Goal: Information Seeking & Learning: Learn about a topic

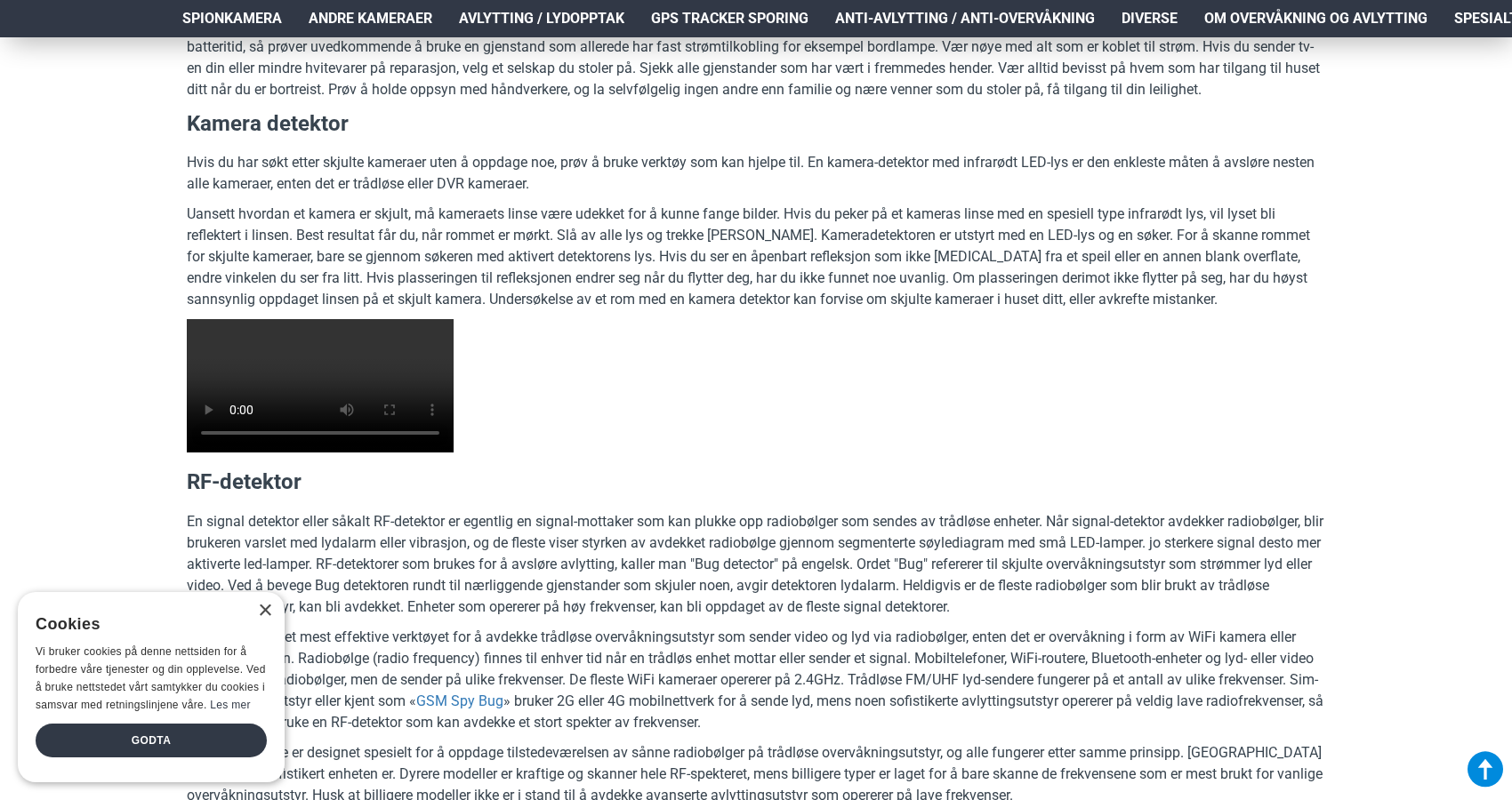
scroll to position [3421, 0]
click at [264, 614] on div "×" at bounding box center [264, 611] width 13 height 13
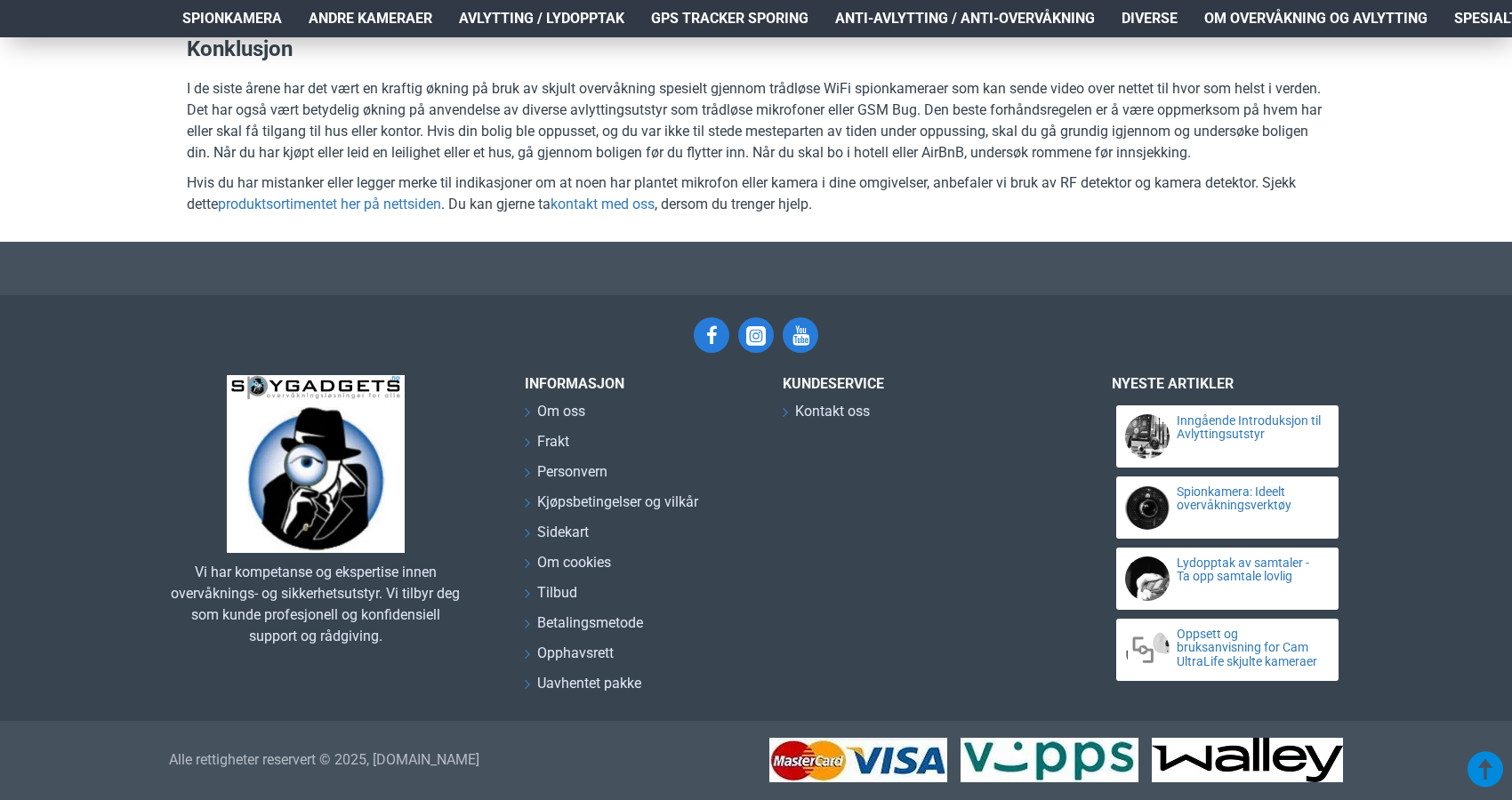
scroll to position [8326, 0]
click at [318, 216] on link "produktsortimentet her på nettsiden" at bounding box center [329, 205] width 223 height 22
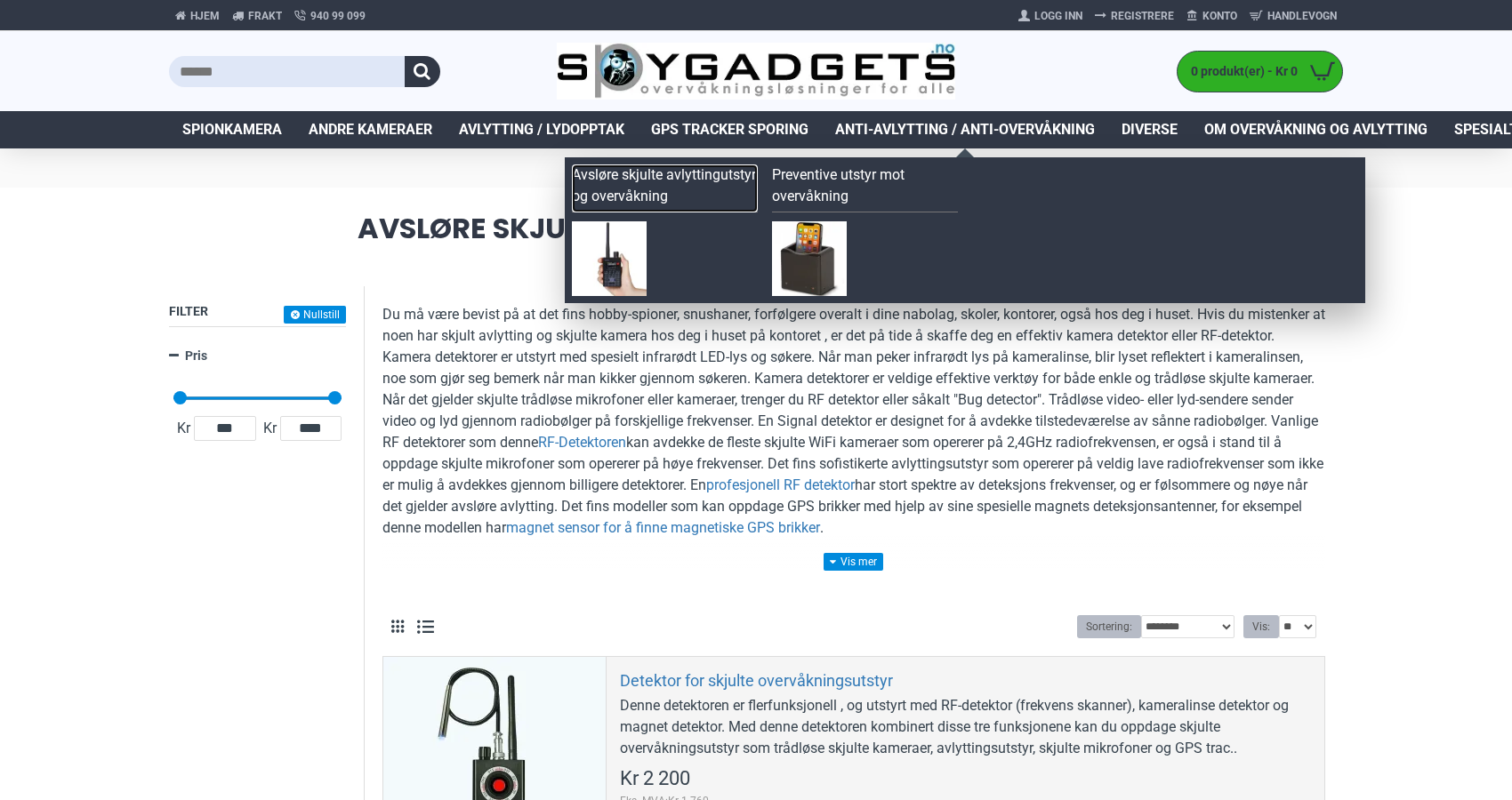
click at [690, 170] on link "Avsløre skjulte avlyttingutstyr og overvåkning" at bounding box center [665, 188] width 186 height 48
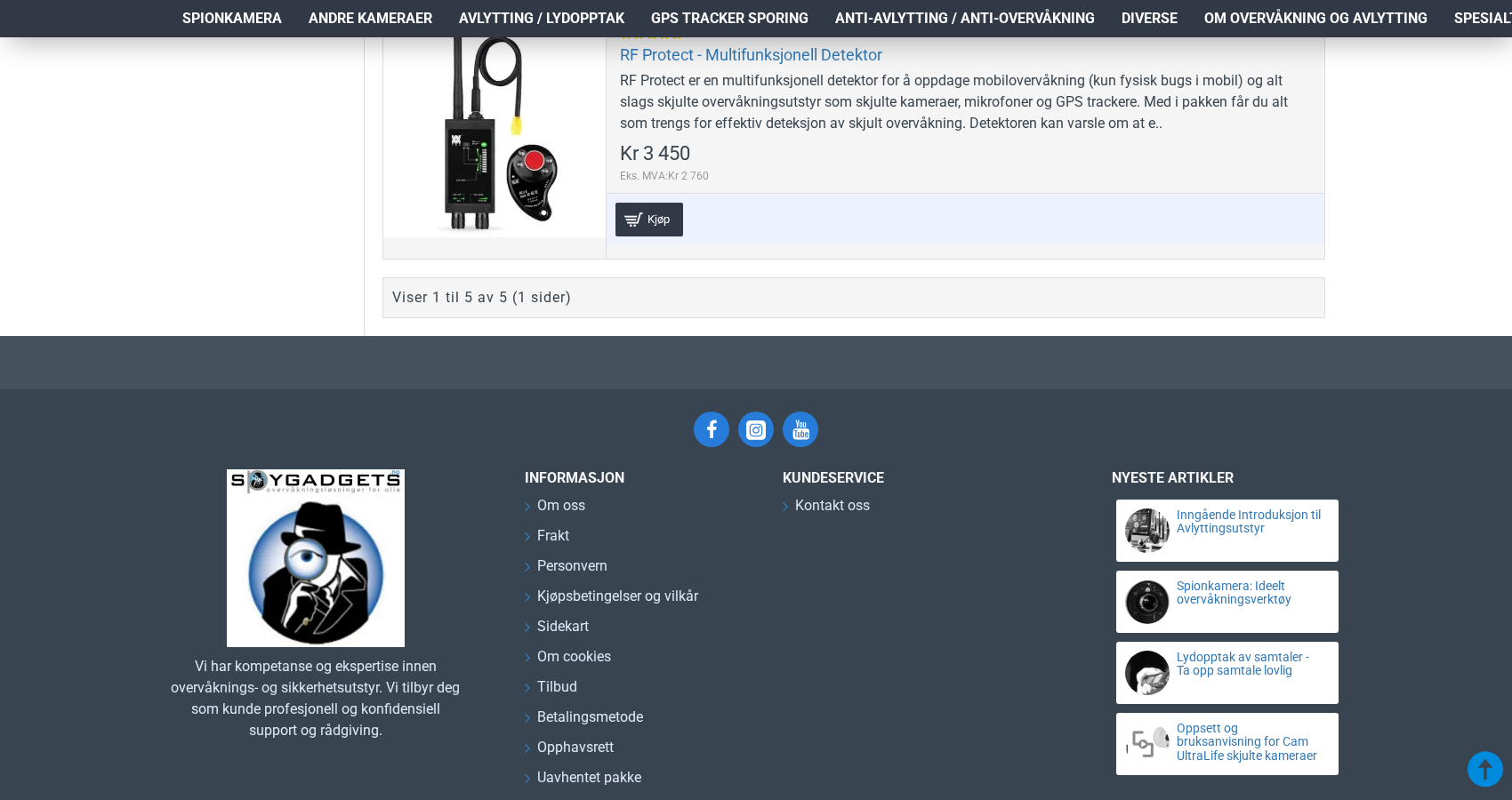
scroll to position [1696, 0]
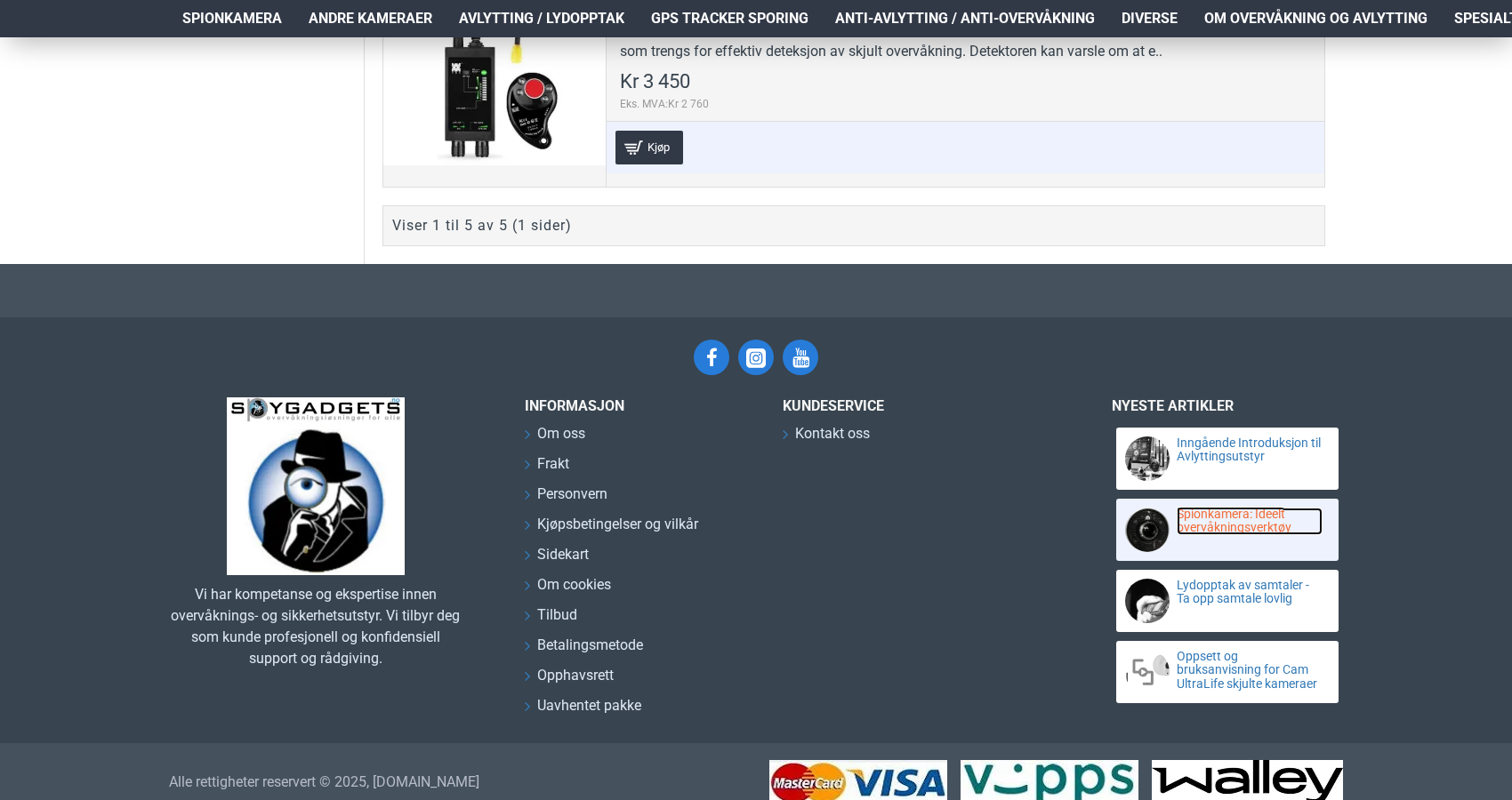
click at [1226, 525] on link "Spionkamera: Ideelt overvåkningsverktøy" at bounding box center [1249, 522] width 145 height 28
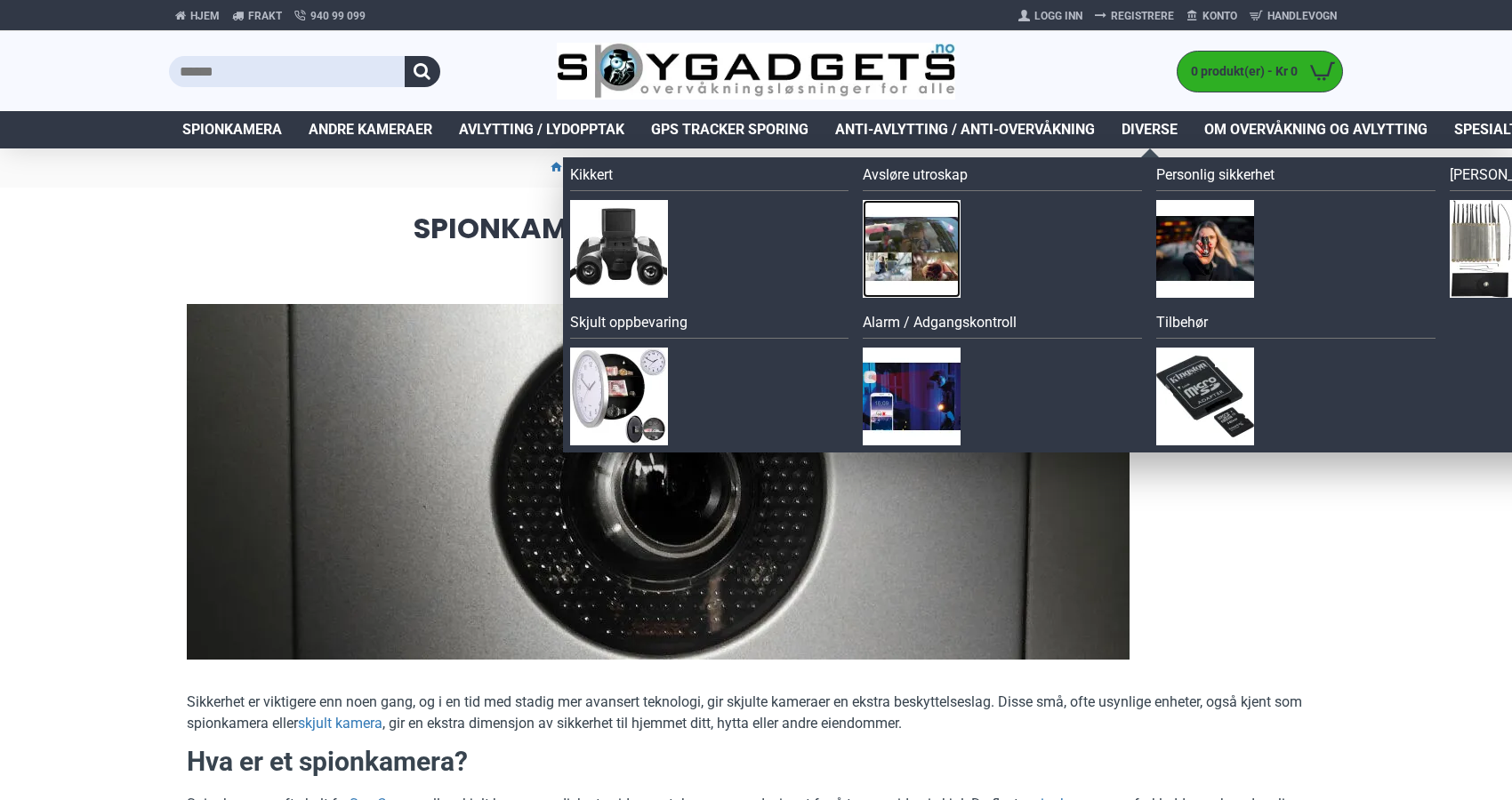
click at [909, 206] on img at bounding box center [911, 248] width 98 height 98
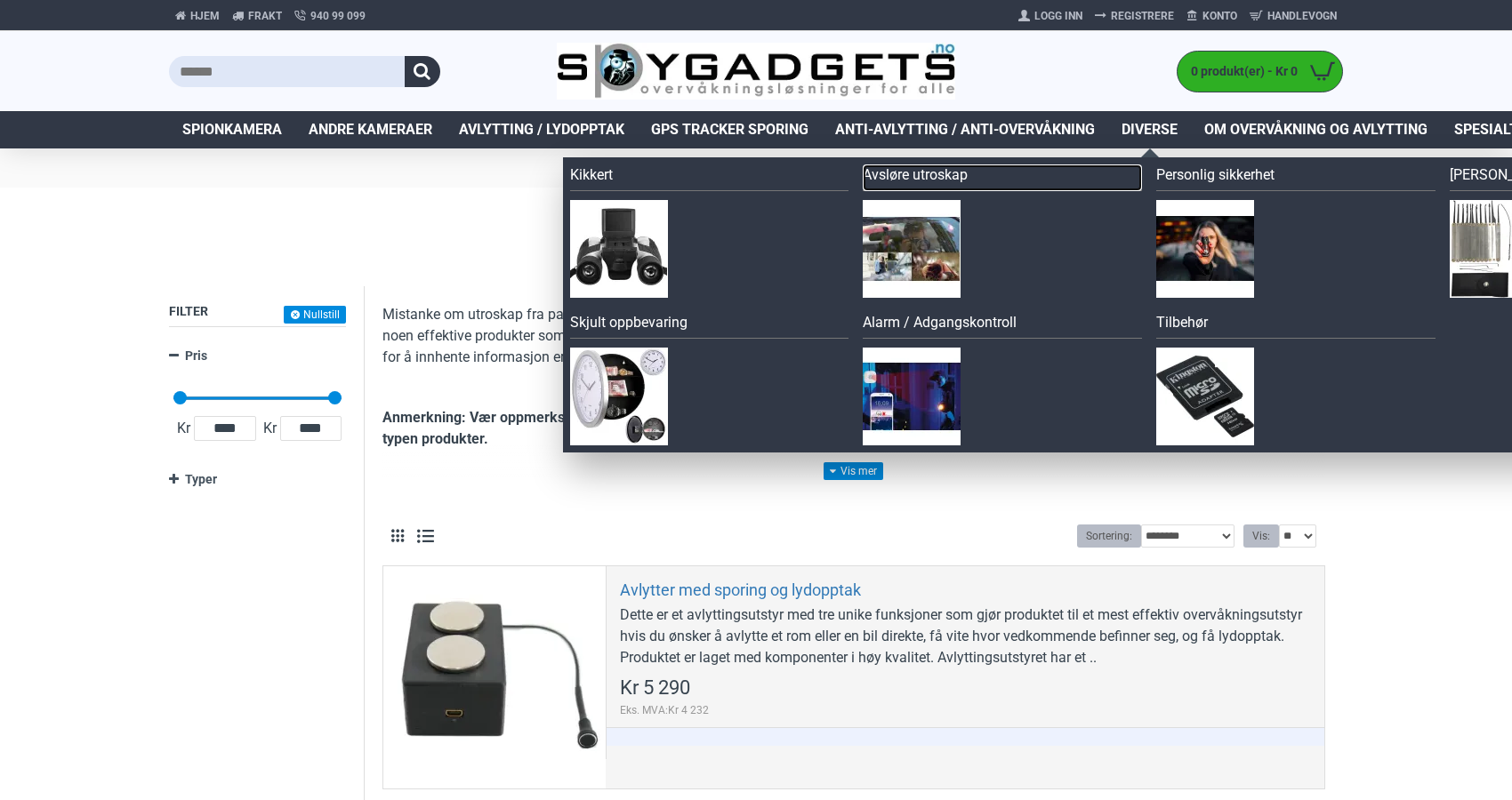
click at [946, 177] on link "Avsløre utroskap" at bounding box center [1002, 177] width 279 height 27
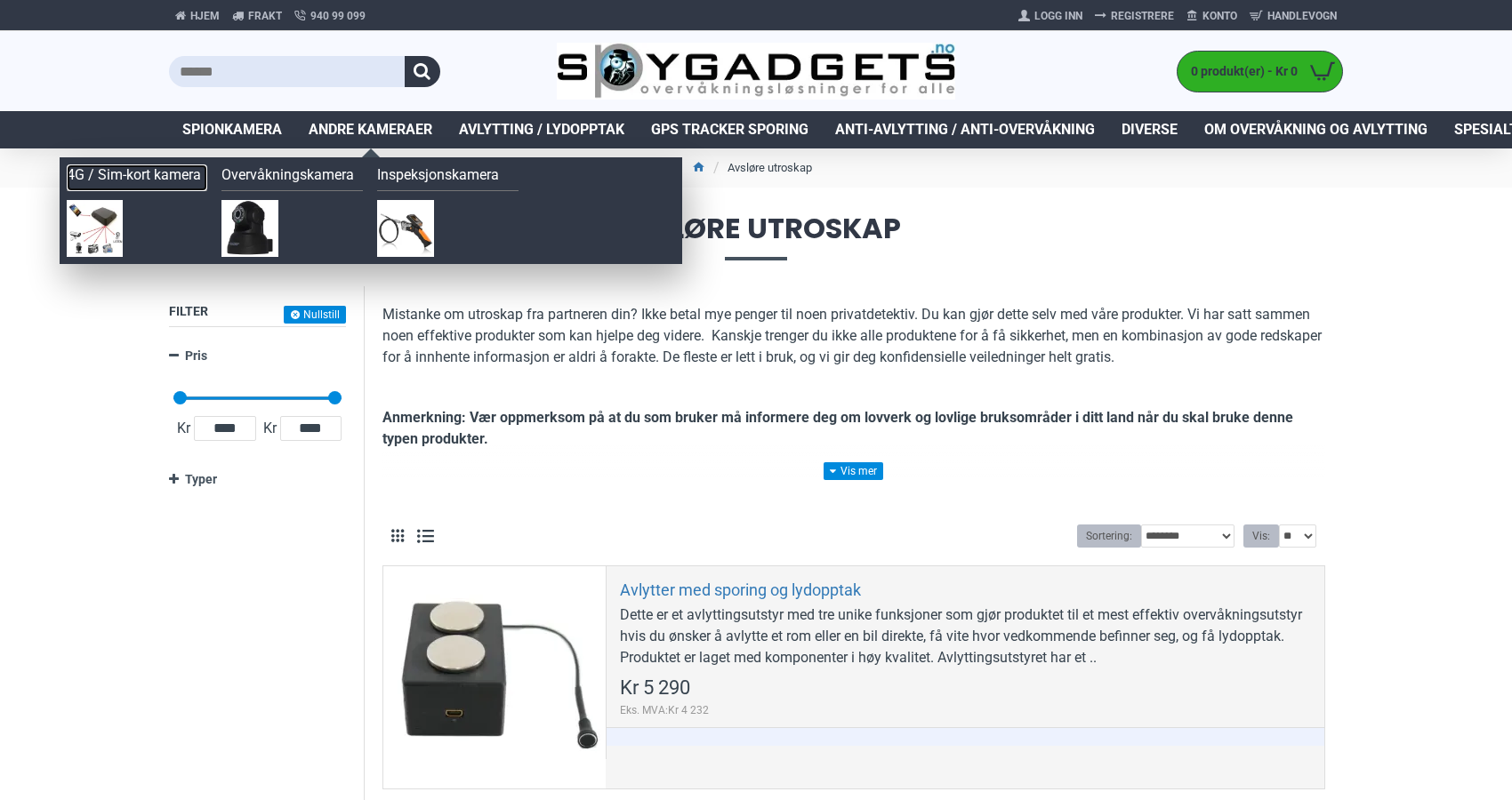
click at [164, 172] on link "4G / Sim-kort kamera" at bounding box center [136, 177] width 141 height 27
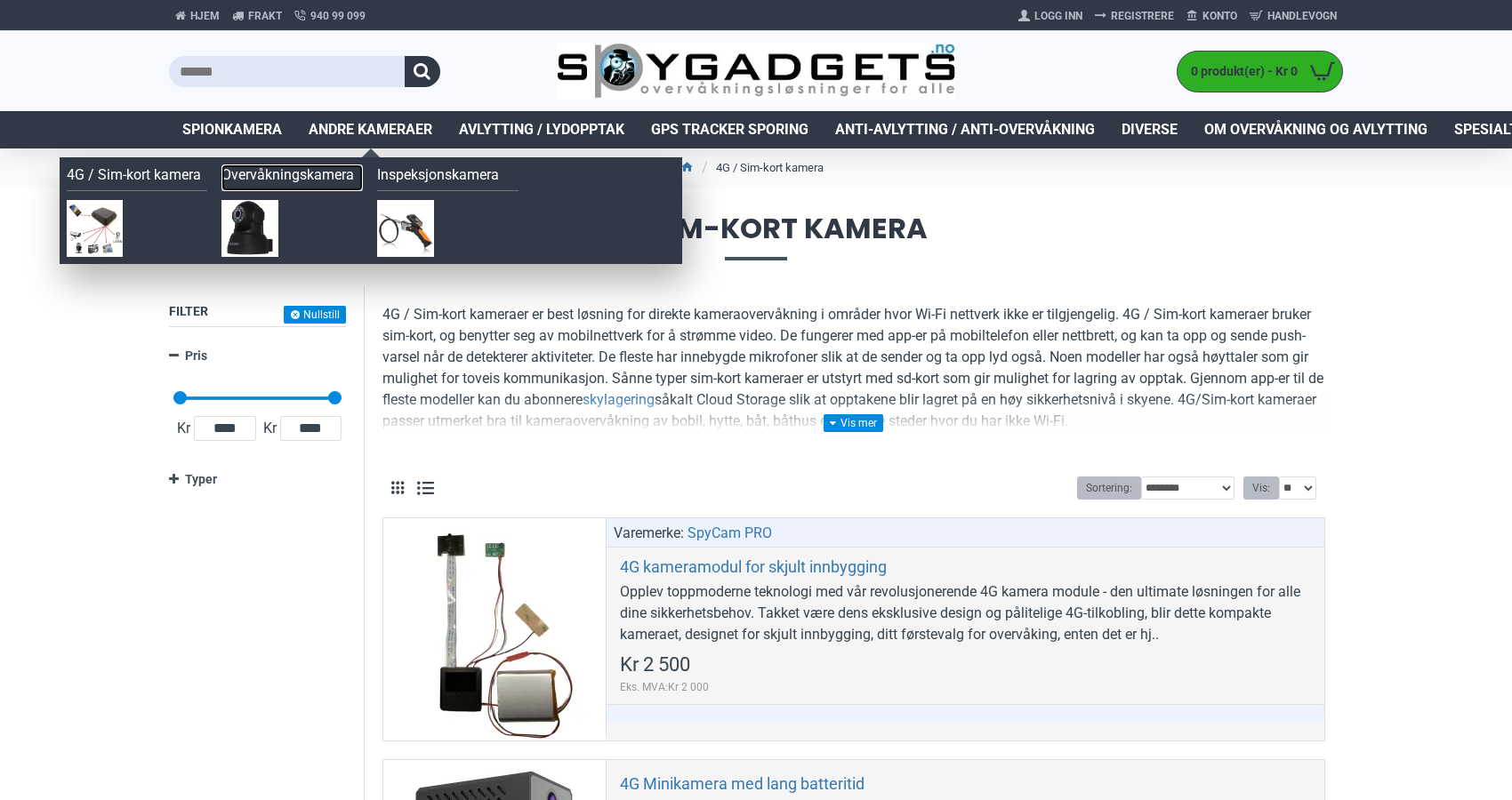
click at [328, 174] on link "Overvåkningskamera" at bounding box center [292, 177] width 141 height 27
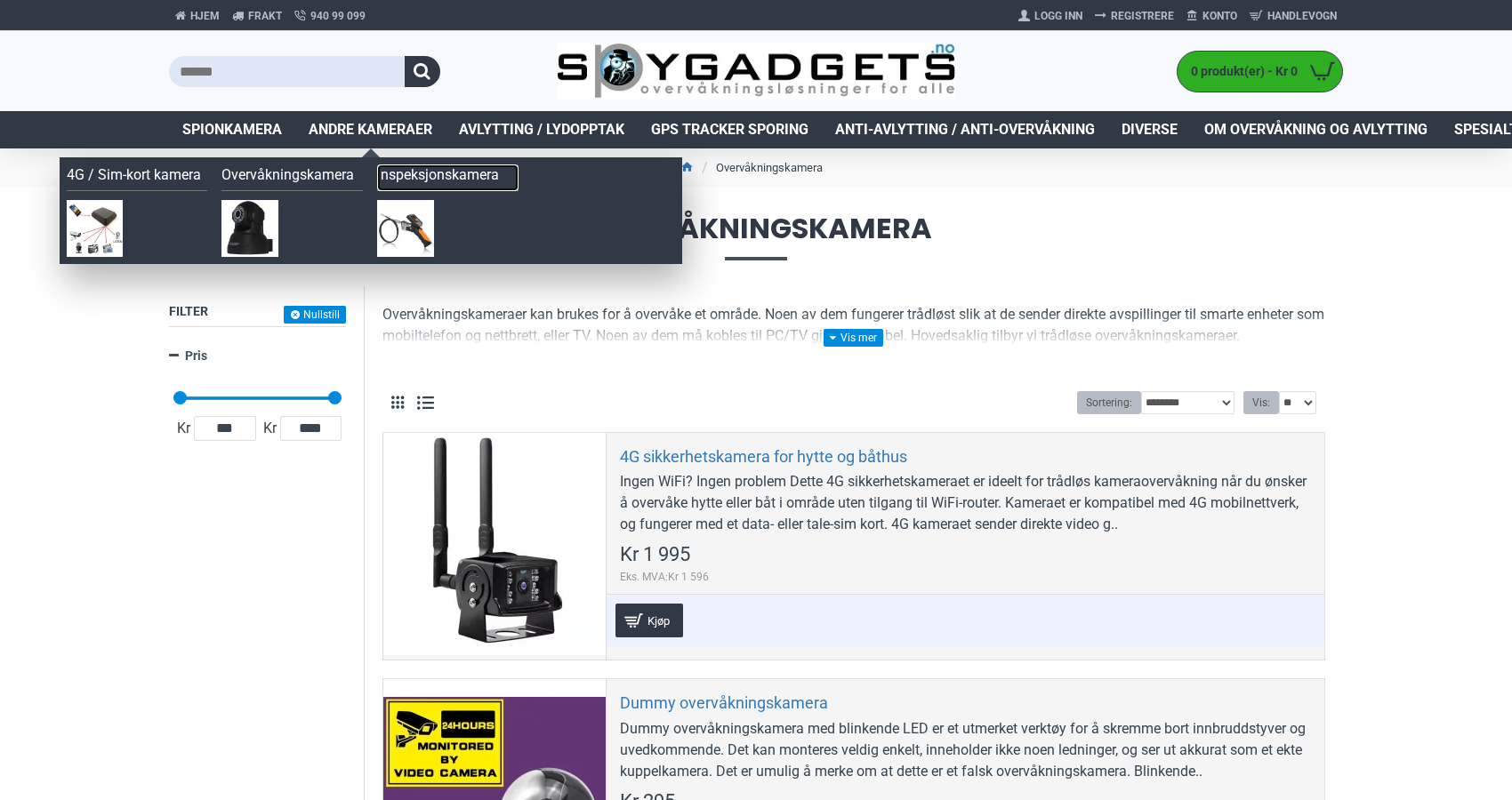
click at [425, 181] on link "Inspeksjonskamera" at bounding box center [447, 177] width 141 height 27
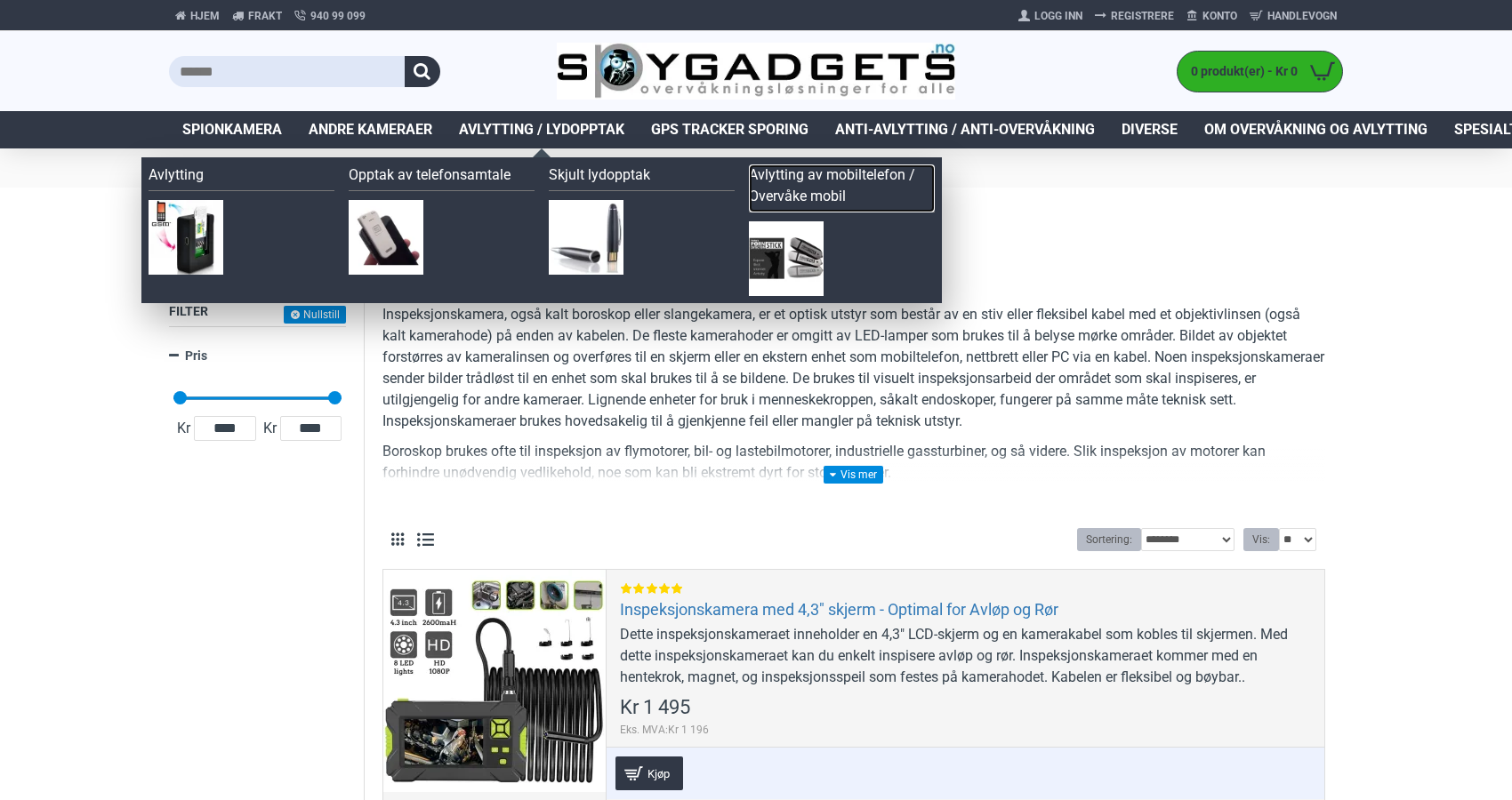
click at [802, 199] on link "Avlytting av mobiltelefon / Overvåke mobil" at bounding box center [842, 188] width 186 height 48
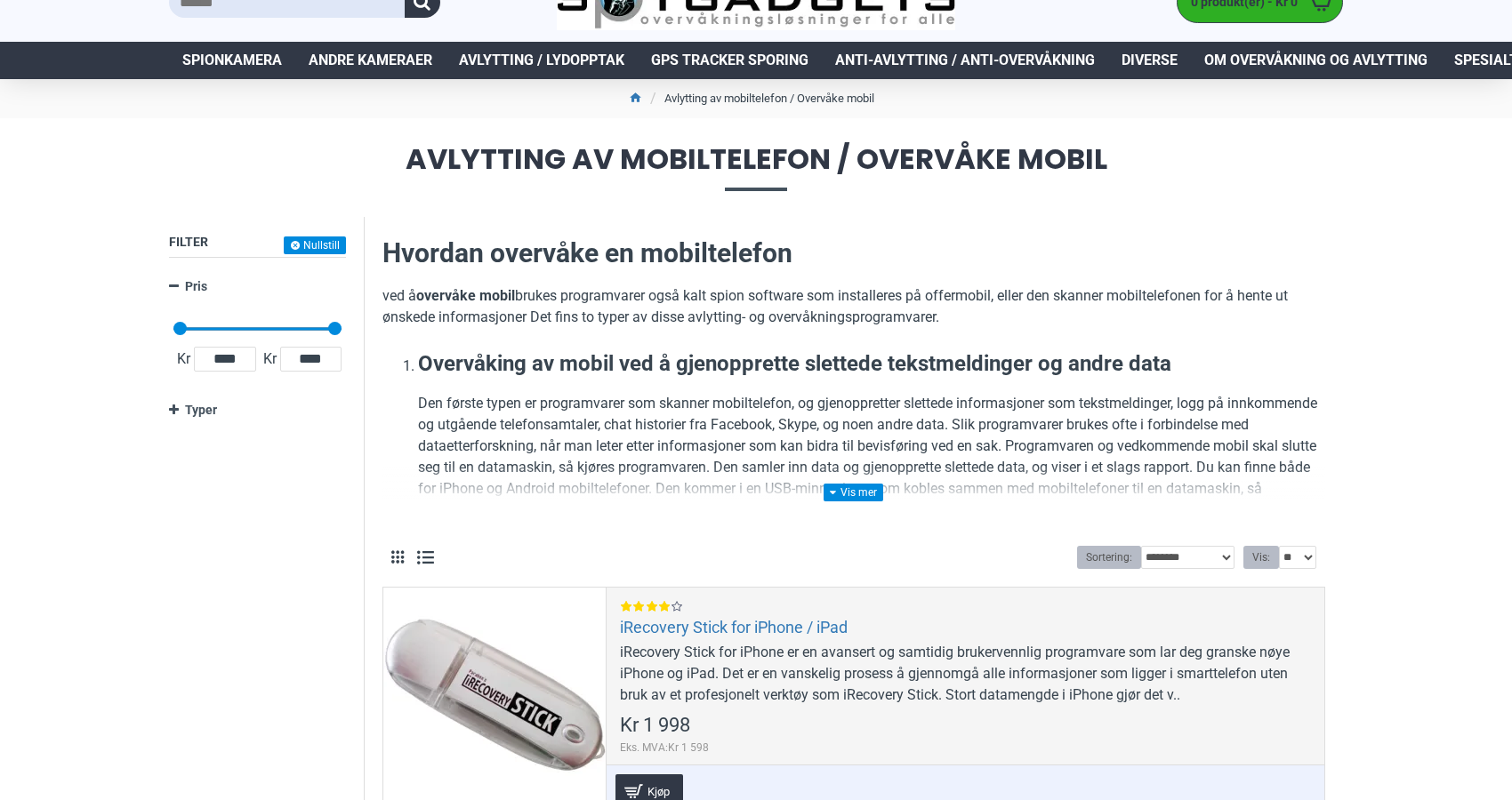
scroll to position [66, 0]
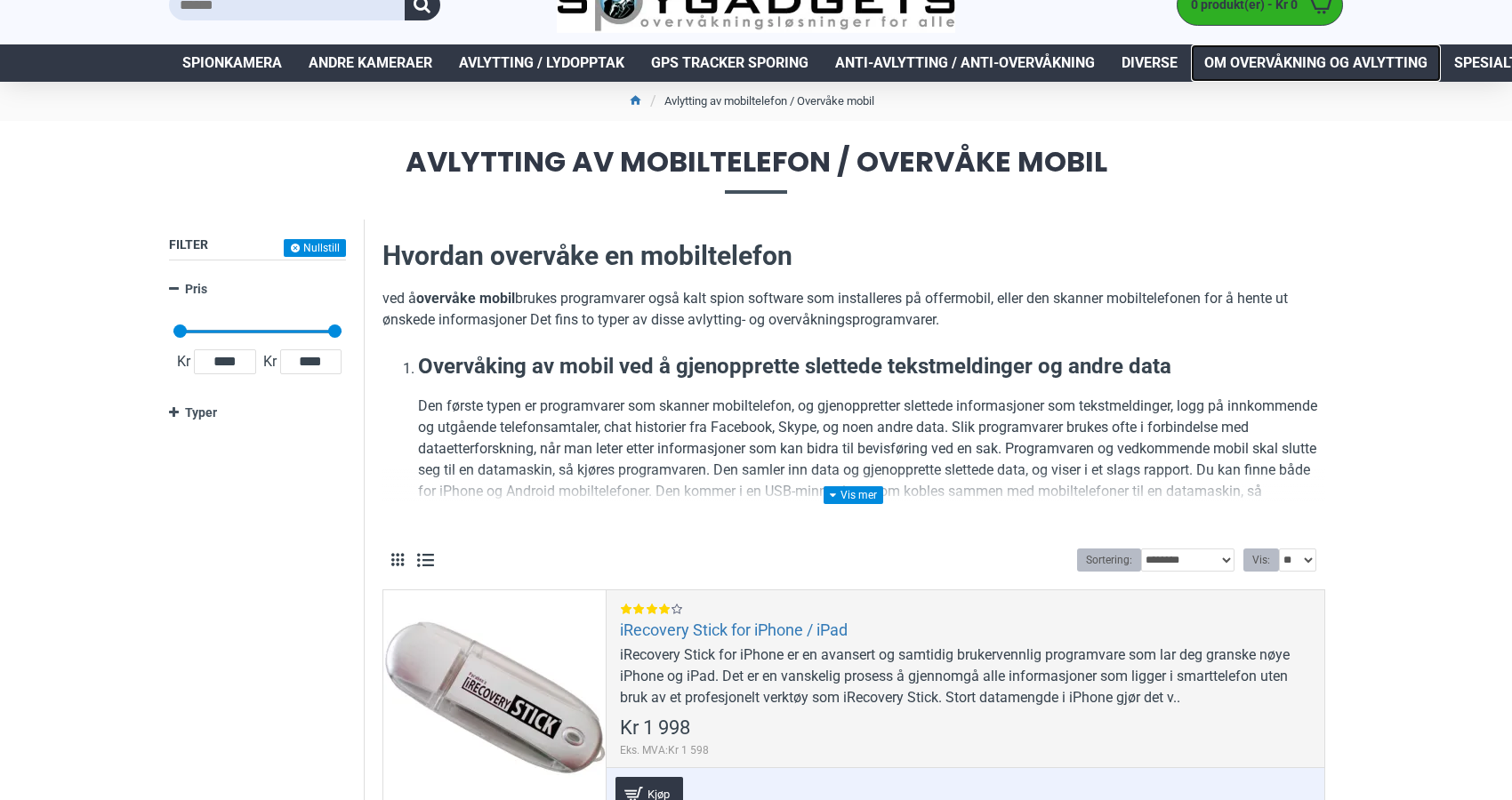
click at [1278, 60] on span "Om overvåkning og avlytting" at bounding box center [1316, 63] width 223 height 22
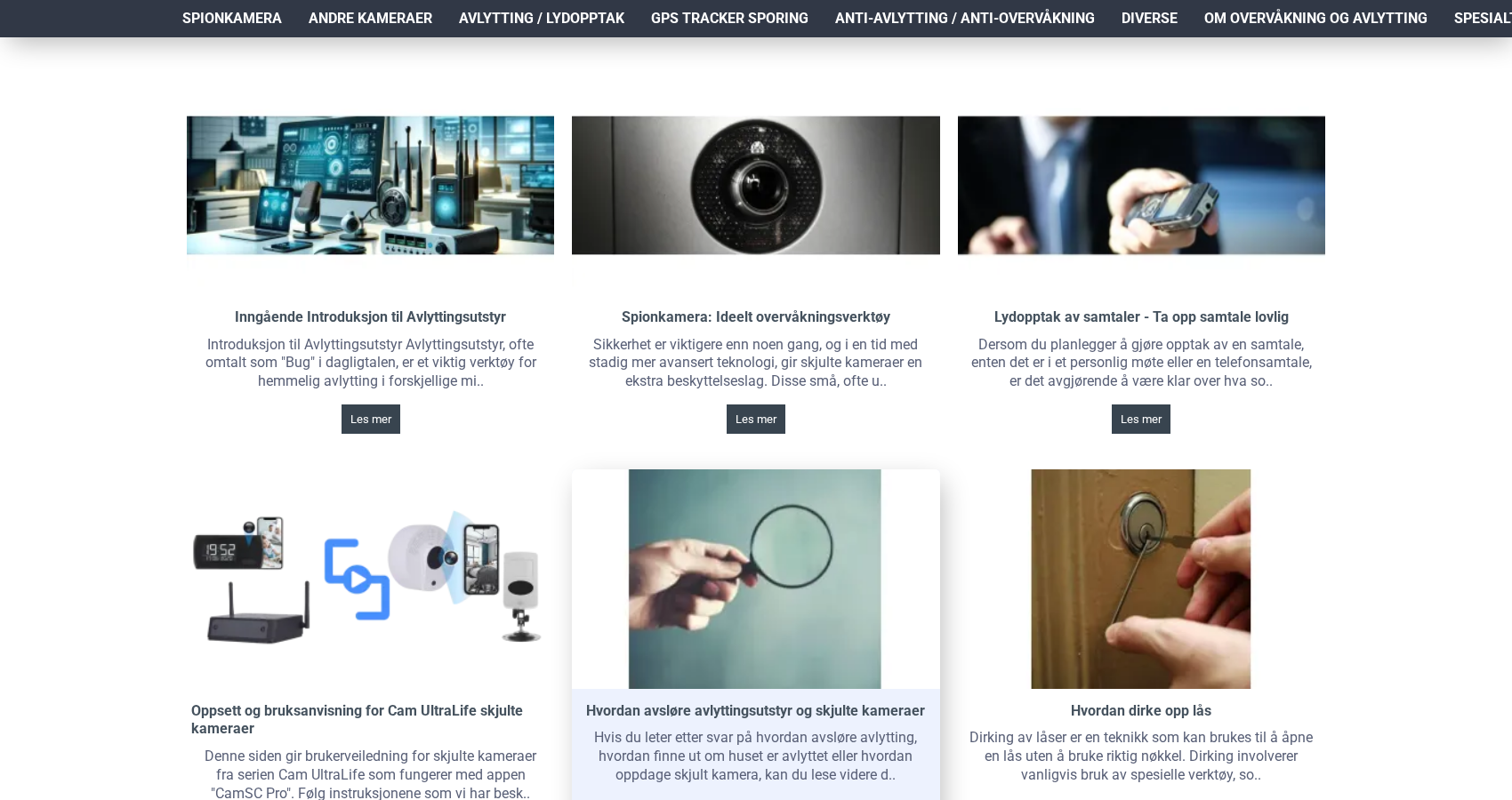
scroll to position [181, 0]
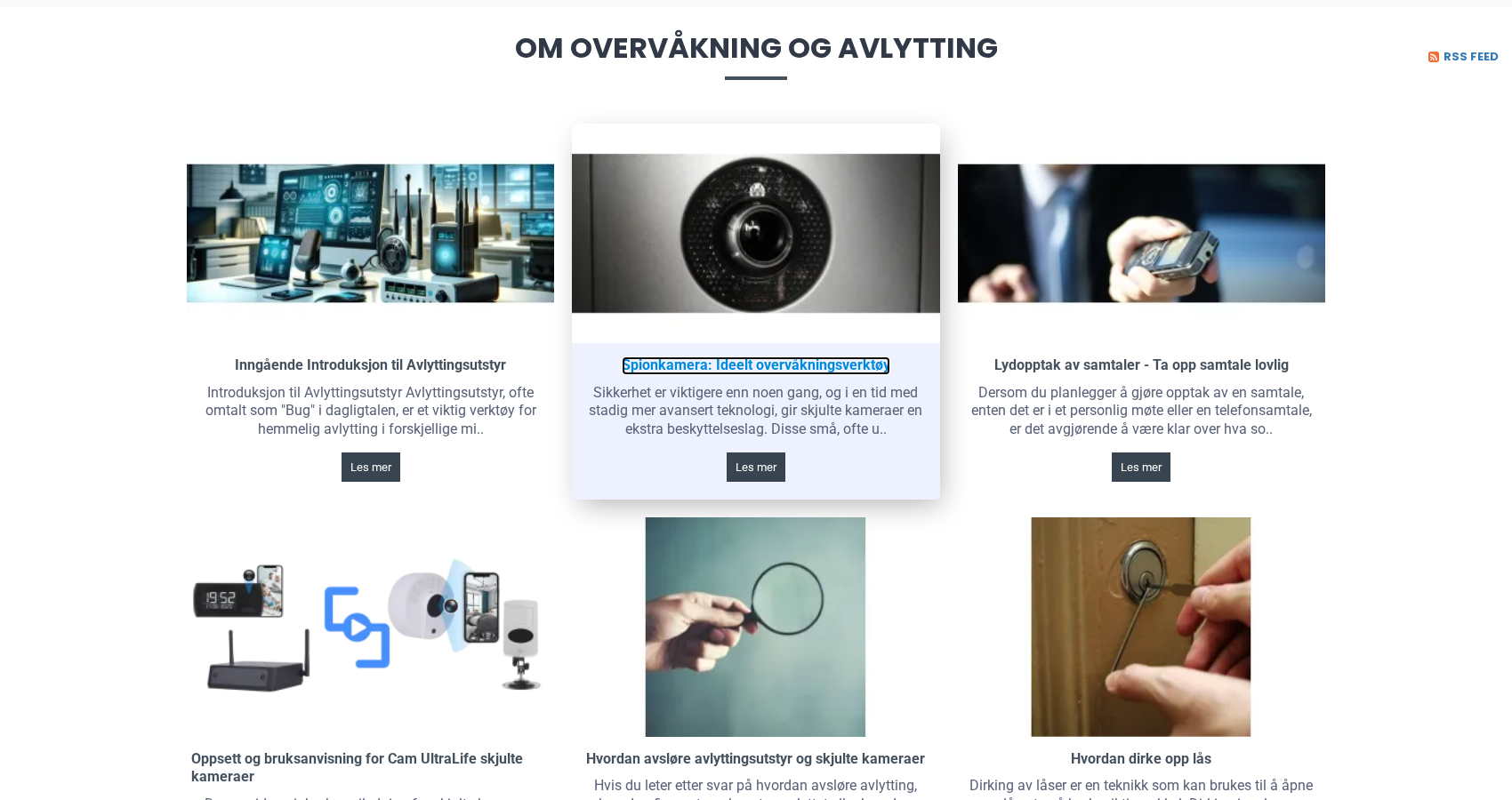
click at [808, 370] on link "Spionkamera: Ideelt overvåkningsverktøy" at bounding box center [756, 366] width 269 height 19
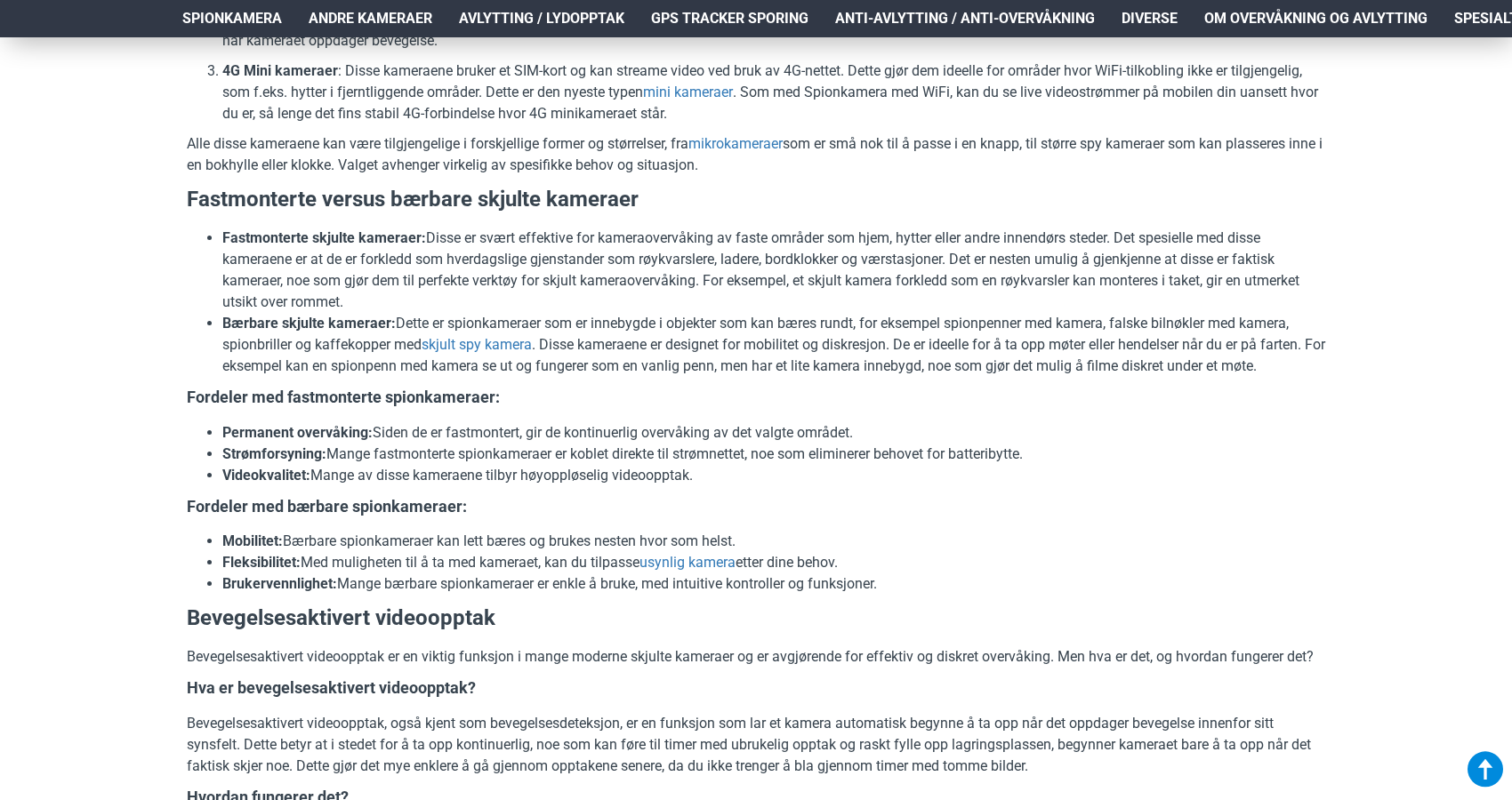
scroll to position [1487, 0]
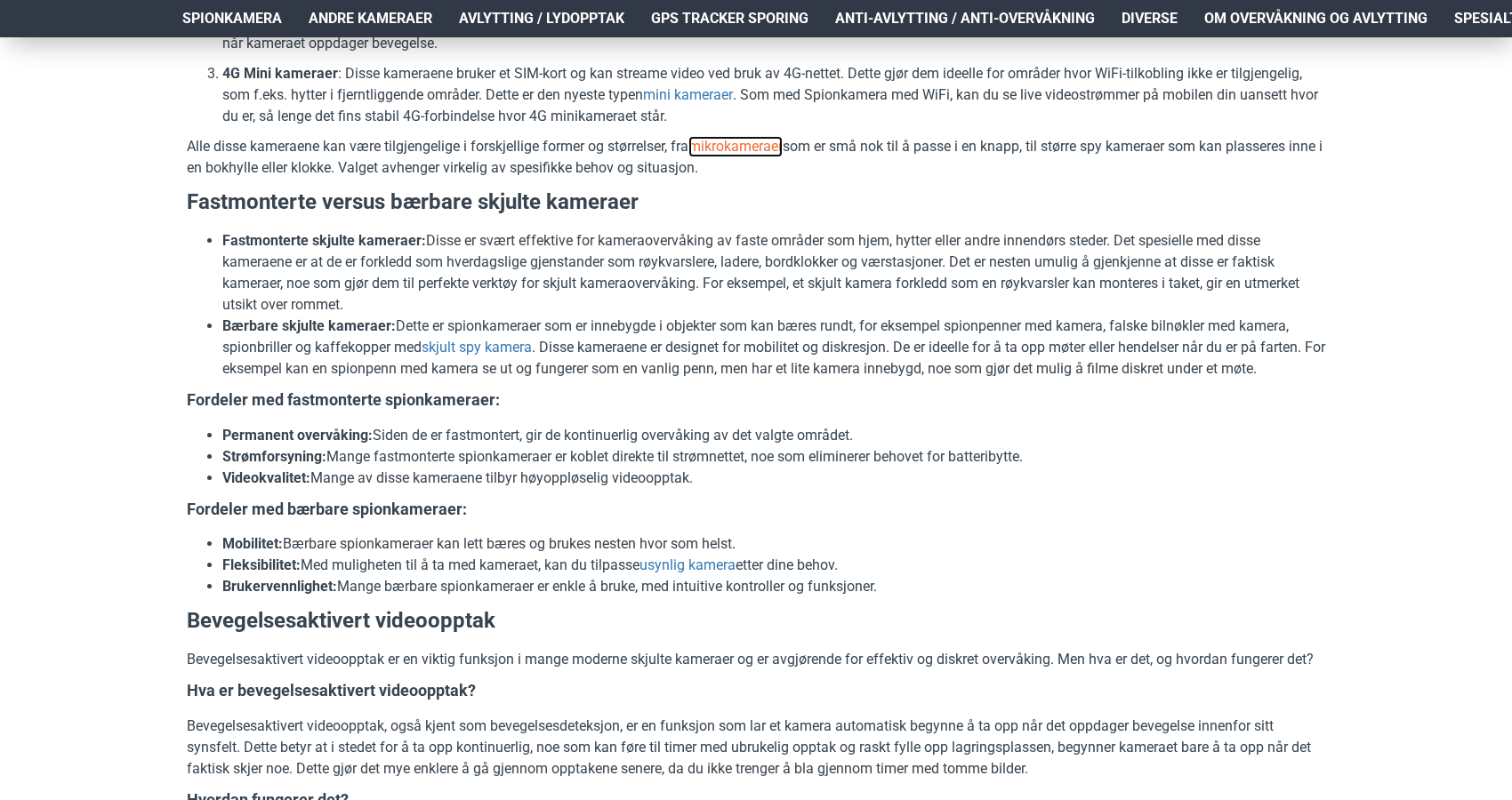
click at [751, 157] on link "mikrokameraer" at bounding box center [735, 147] width 94 height 22
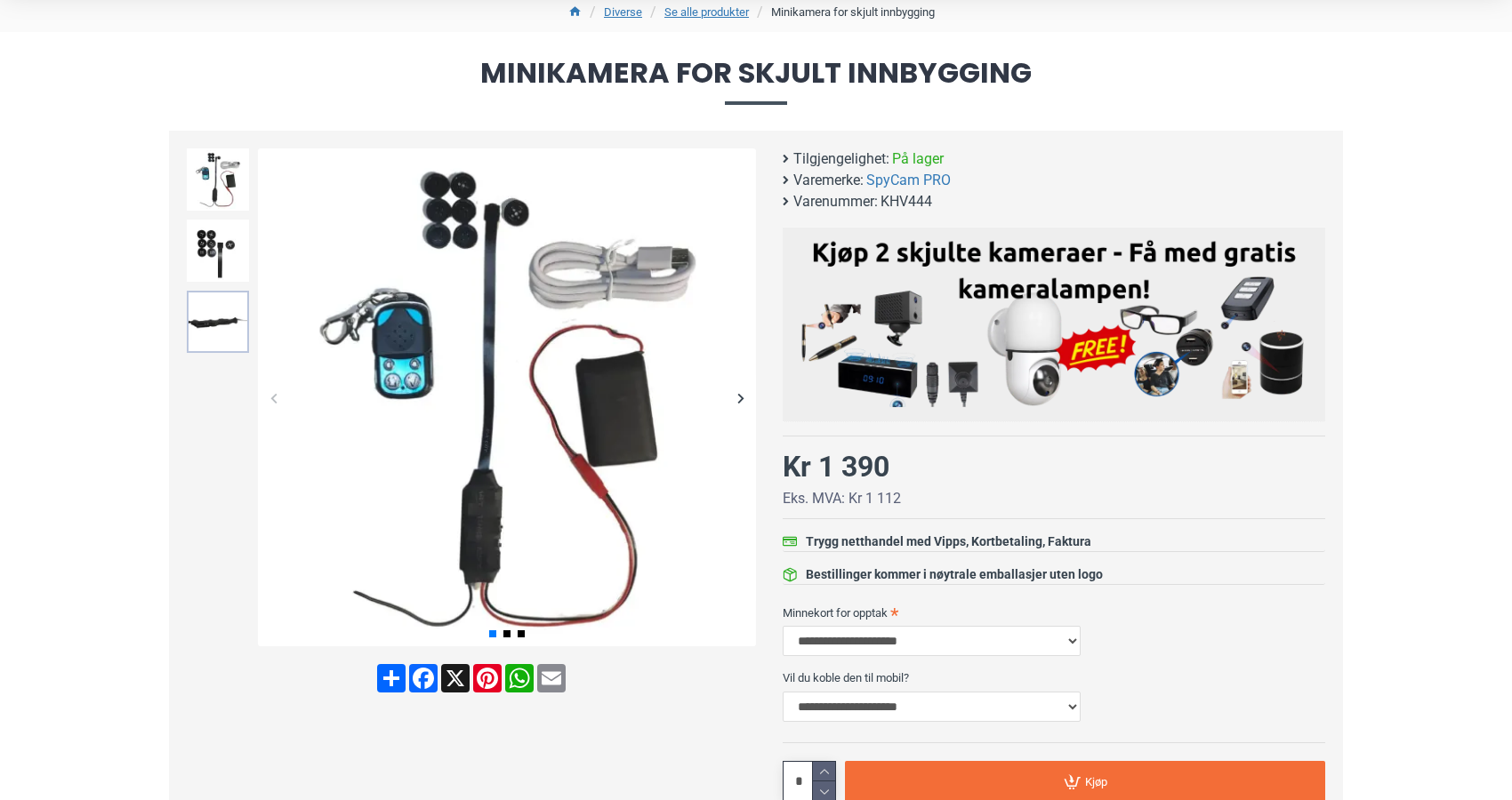
scroll to position [150, 0]
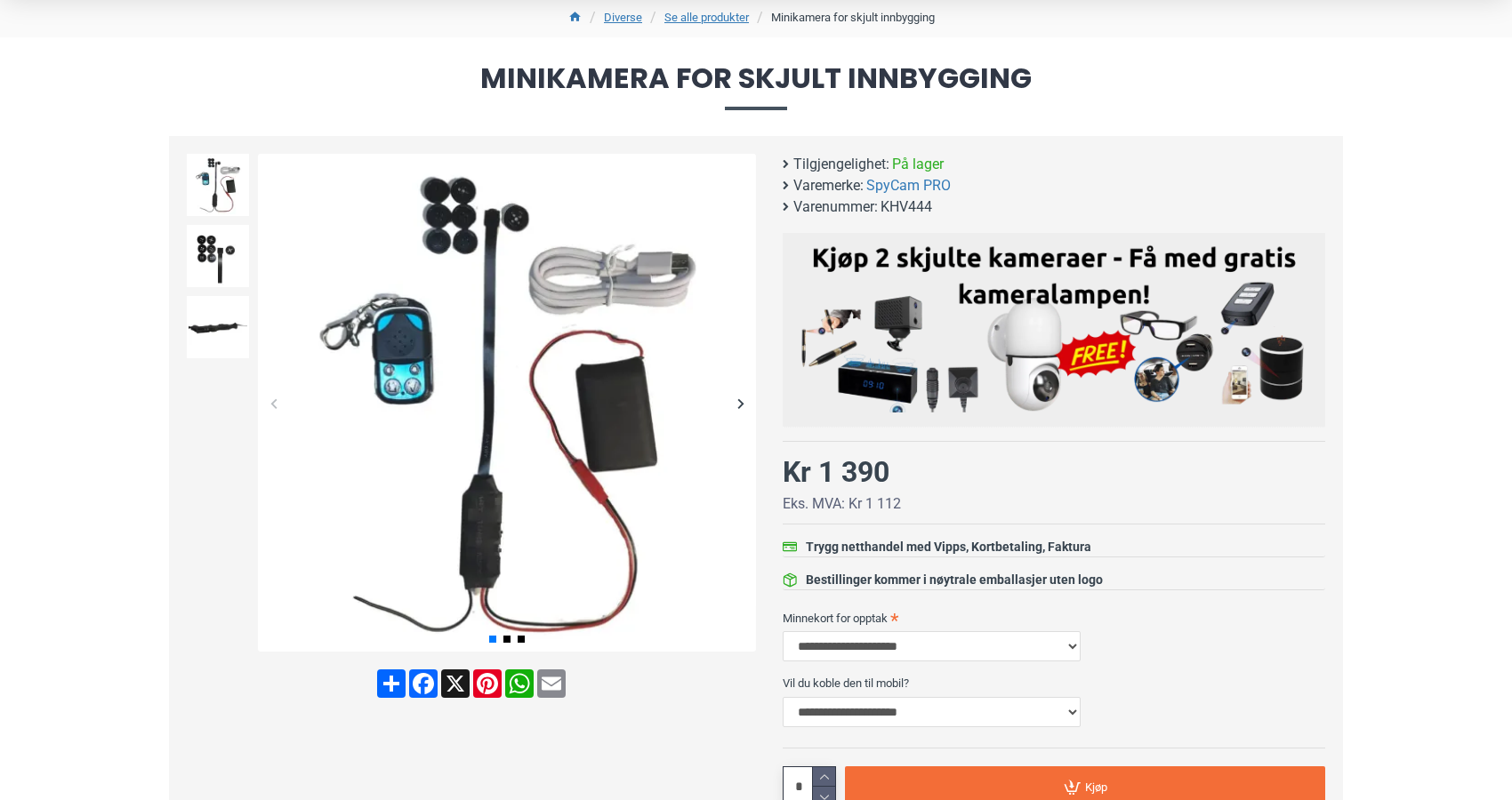
click at [738, 401] on div "Next slide" at bounding box center [740, 402] width 31 height 31
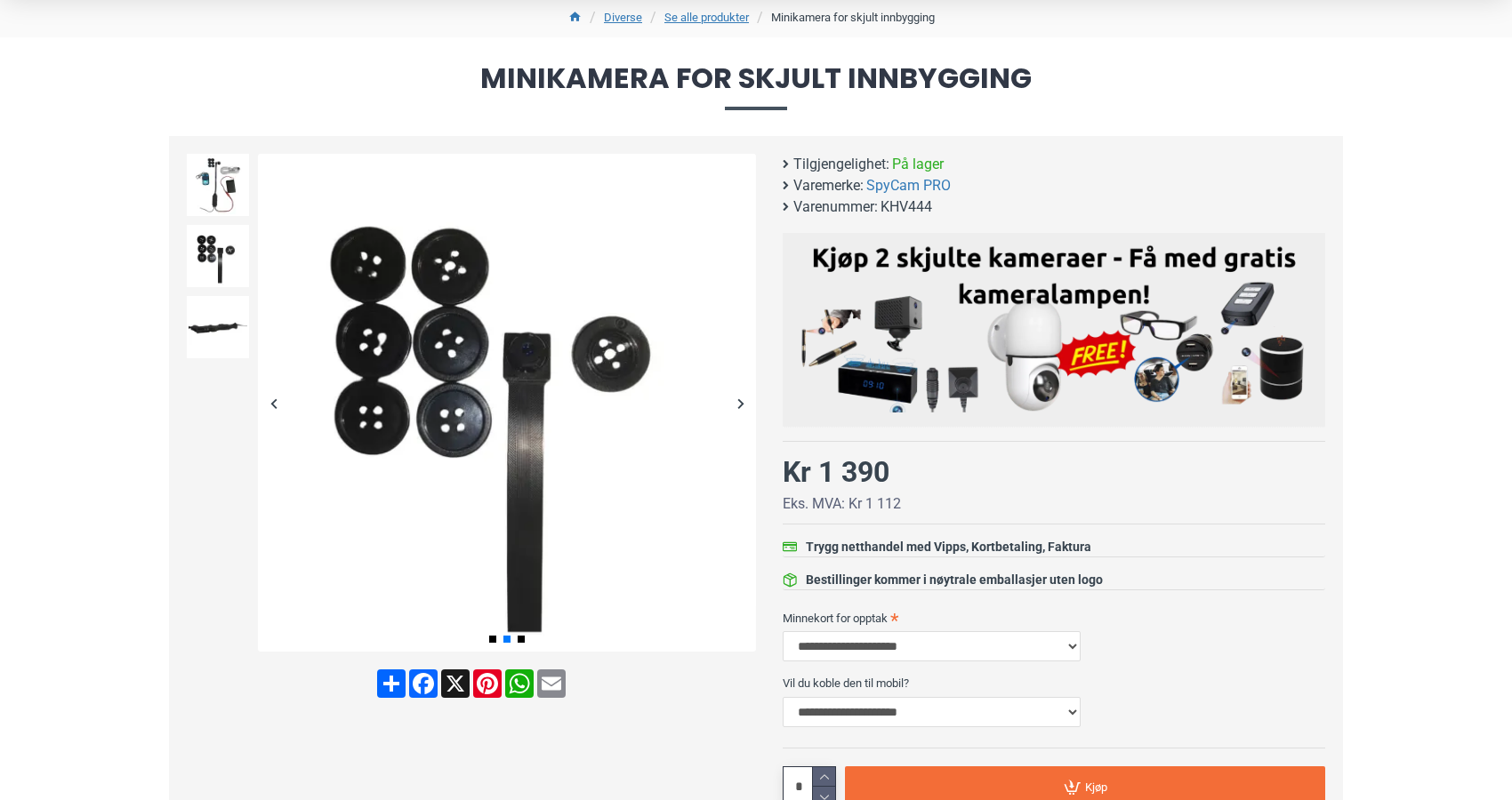
click at [738, 401] on div "Next slide" at bounding box center [740, 402] width 31 height 31
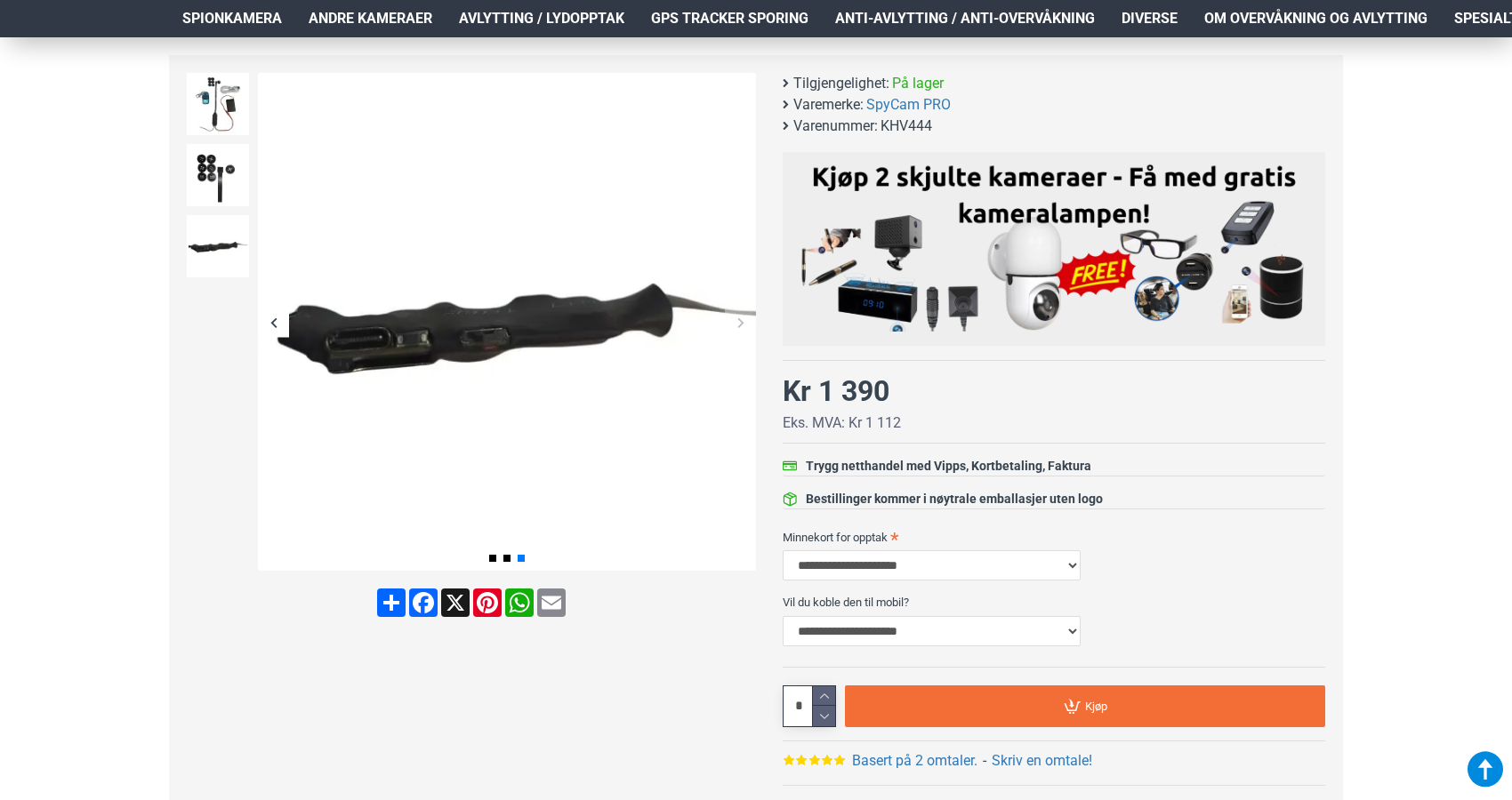
scroll to position [0, 0]
